Goal: Find specific page/section: Find specific page/section

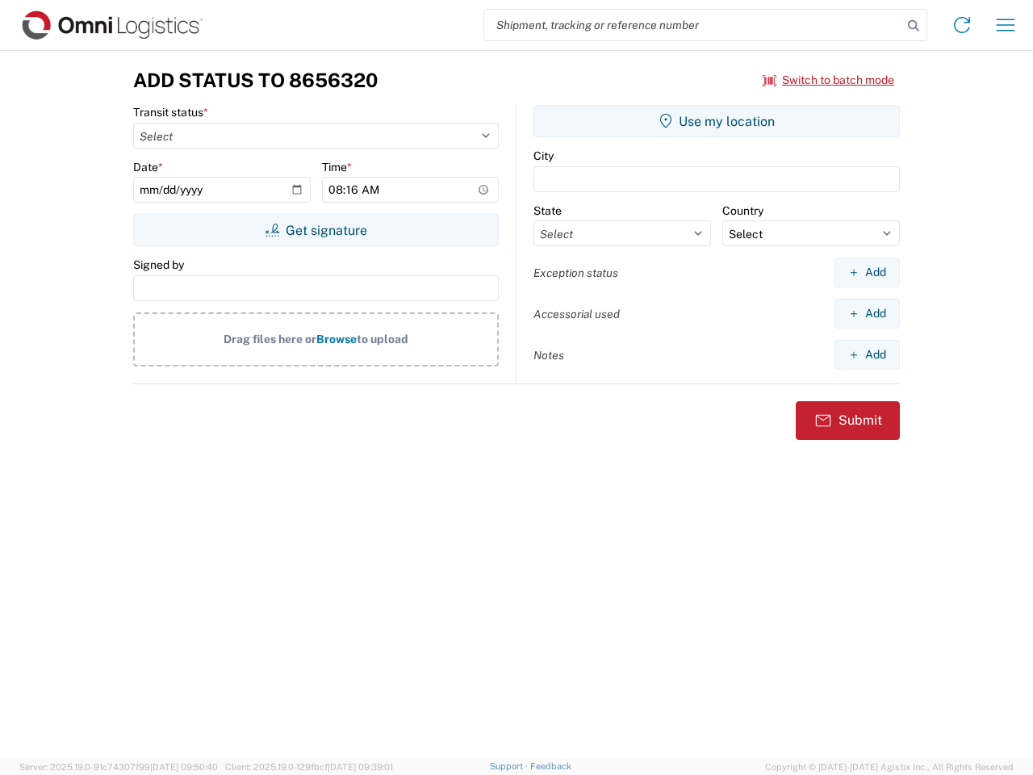
click at [693, 25] on input "search" at bounding box center [693, 25] width 418 height 31
click at [914, 26] on icon at bounding box center [913, 26] width 23 height 23
click at [962, 25] on icon at bounding box center [962, 25] width 26 height 26
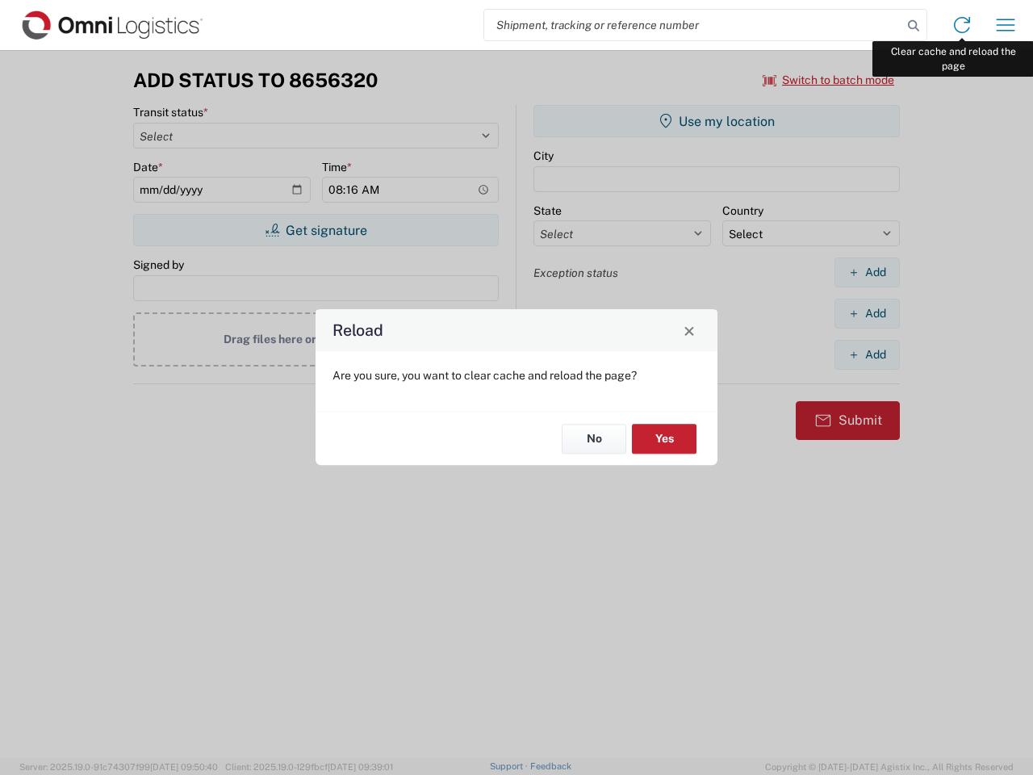
click at [1006, 25] on div "Reload Are you sure, you want to clear cache and reload the page? No Yes" at bounding box center [516, 387] width 1033 height 775
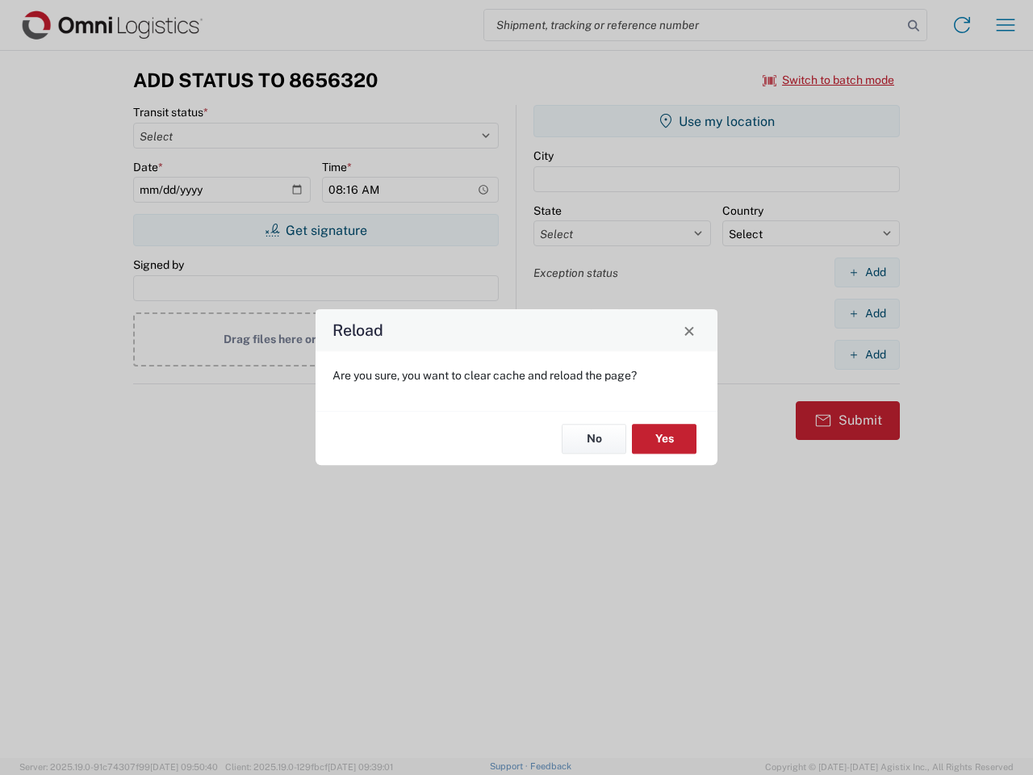
click at [829, 80] on div "Reload Are you sure, you want to clear cache and reload the page? No Yes" at bounding box center [516, 387] width 1033 height 775
click at [316, 230] on div "Reload Are you sure, you want to clear cache and reload the page? No Yes" at bounding box center [516, 387] width 1033 height 775
click at [717, 121] on div "Reload Are you sure, you want to clear cache and reload the page? No Yes" at bounding box center [516, 387] width 1033 height 775
click at [867, 272] on div "Reload Are you sure, you want to clear cache and reload the page? No Yes" at bounding box center [516, 387] width 1033 height 775
click at [867, 313] on div "Reload Are you sure, you want to clear cache and reload the page? No Yes" at bounding box center [516, 387] width 1033 height 775
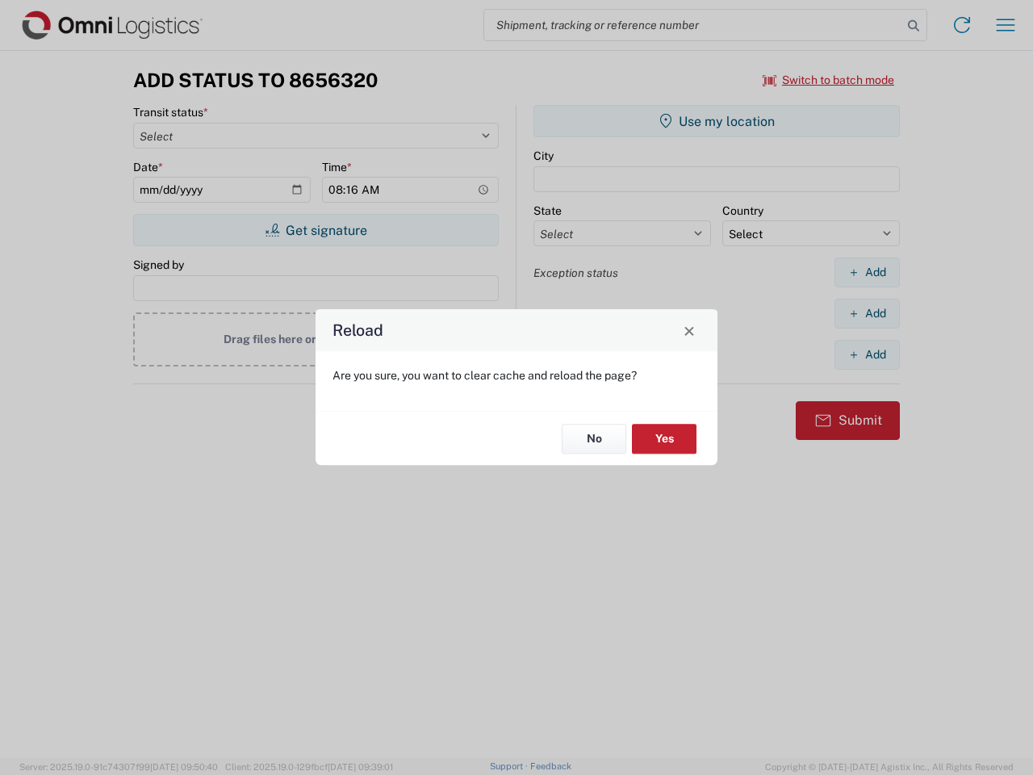
click at [867, 354] on div "Reload Are you sure, you want to clear cache and reload the page? No Yes" at bounding box center [516, 387] width 1033 height 775
